Goal: Information Seeking & Learning: Find specific fact

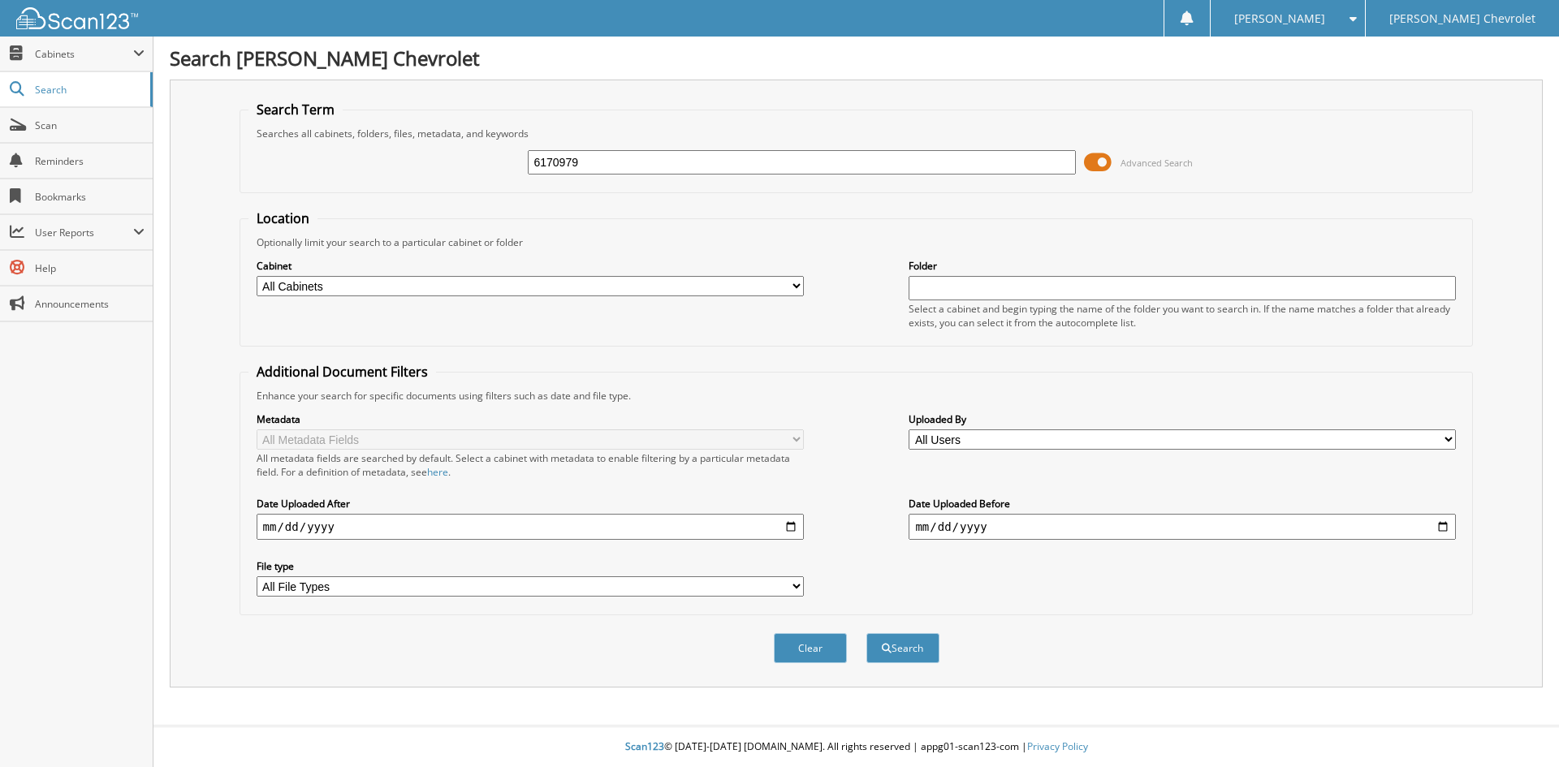
type input "6170979"
click at [866, 633] on button "Search" at bounding box center [902, 648] width 73 height 30
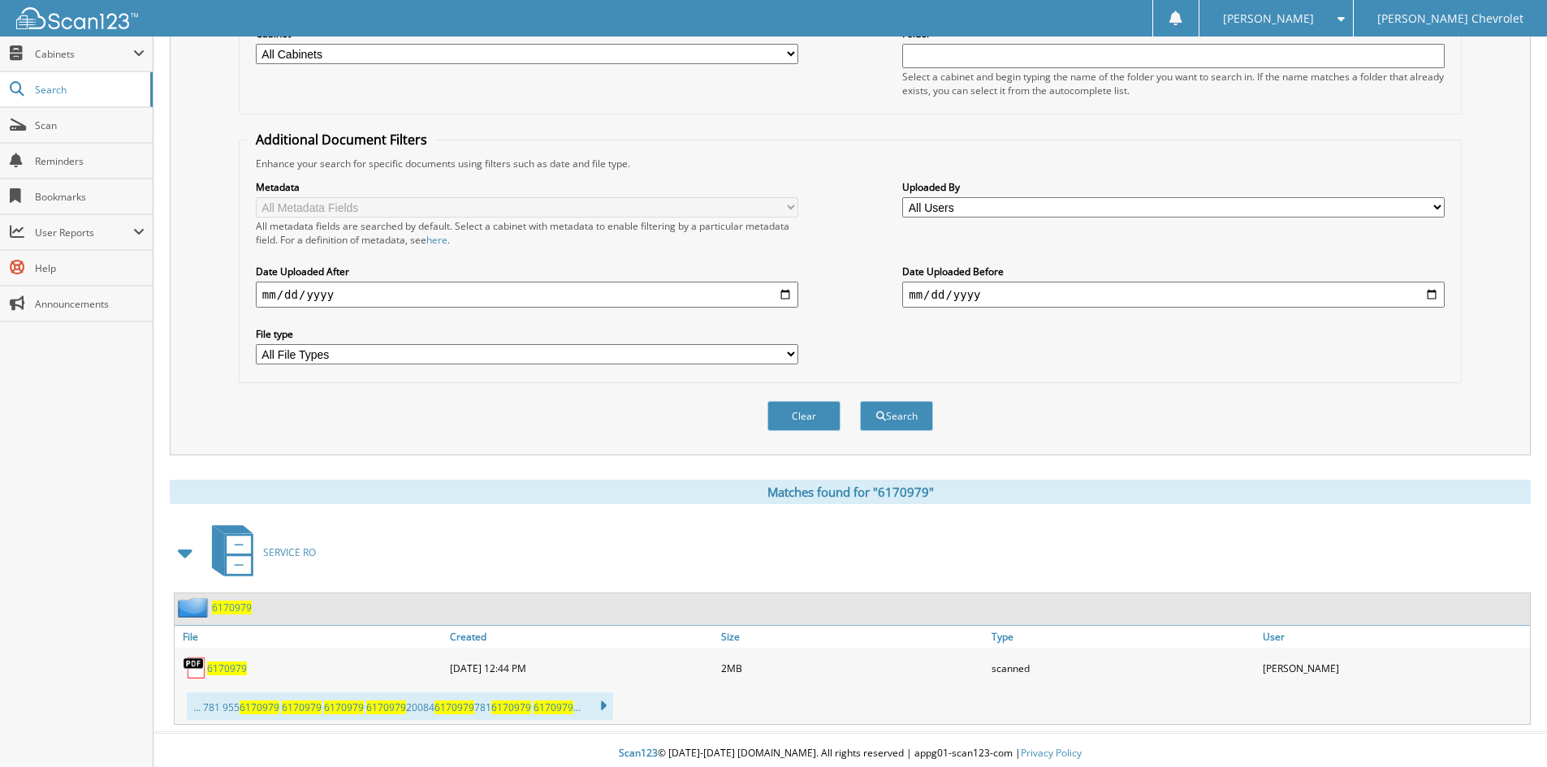
scroll to position [240, 0]
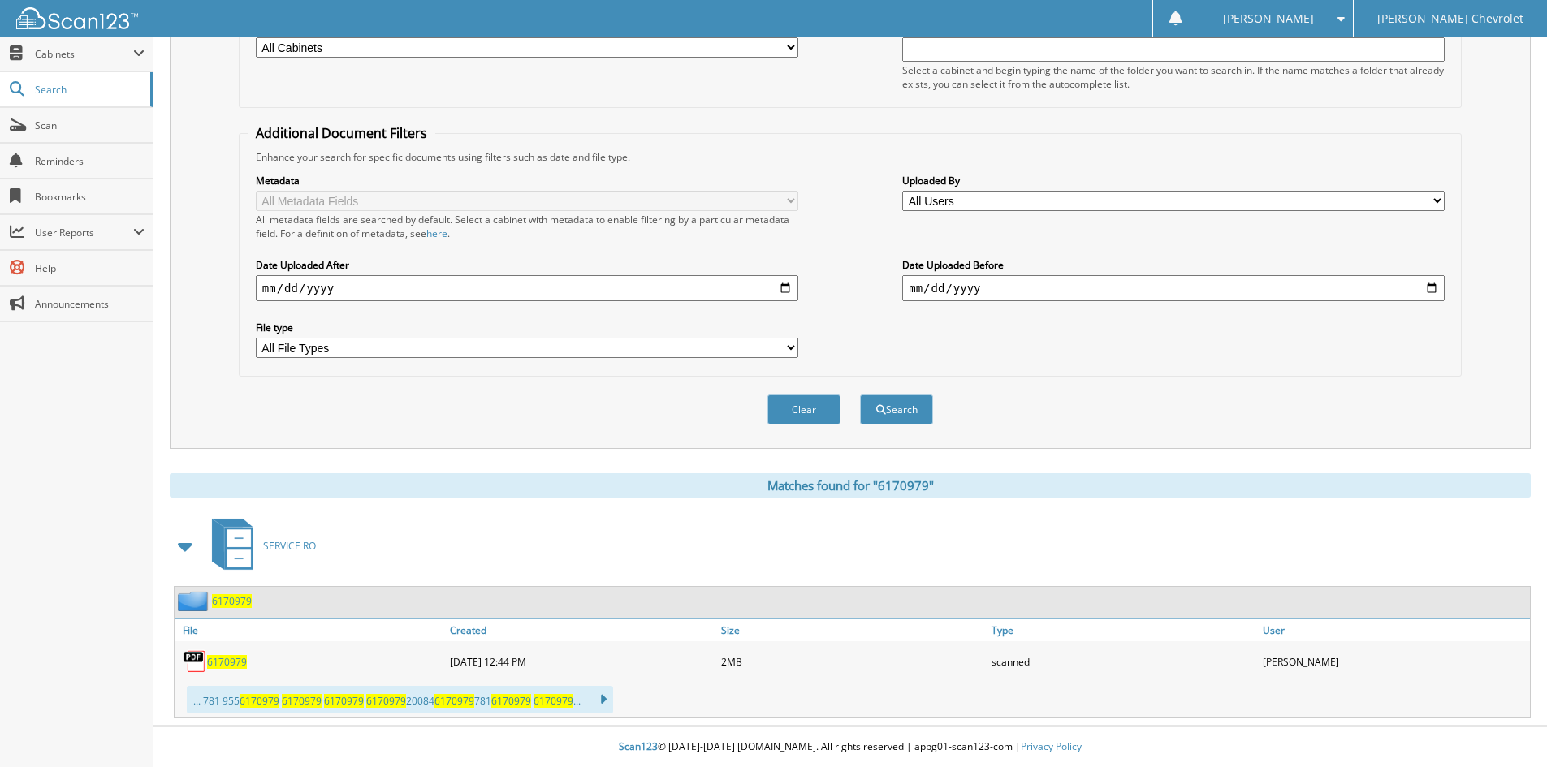
click at [246, 611] on div "6170979" at bounding box center [213, 601] width 77 height 20
click at [221, 668] on span "6170979" at bounding box center [227, 662] width 40 height 14
